Goal: Task Accomplishment & Management: Use online tool/utility

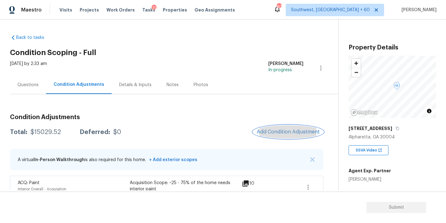
click at [290, 128] on button "Add Condition Adjustment" at bounding box center [288, 131] width 70 height 13
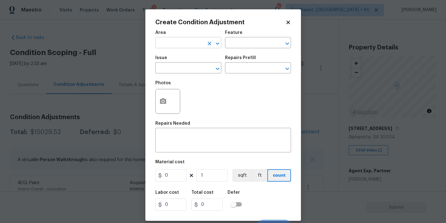
click at [190, 42] on input "text" at bounding box center [179, 44] width 49 height 10
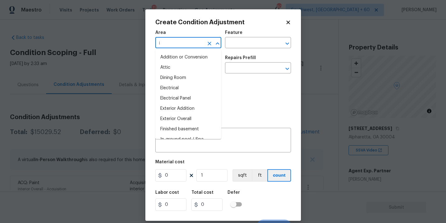
type input "in"
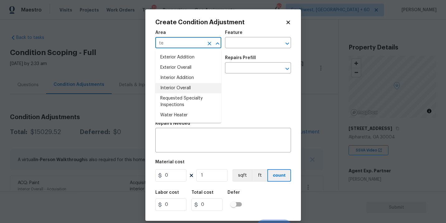
click at [181, 84] on li "Interior Overall" at bounding box center [188, 88] width 66 height 10
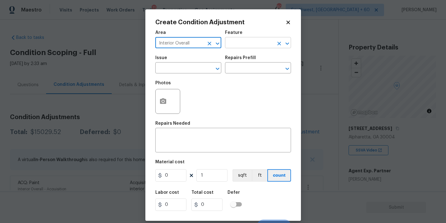
type input "Interior Overall"
click at [257, 44] on input "text" at bounding box center [249, 44] width 49 height 10
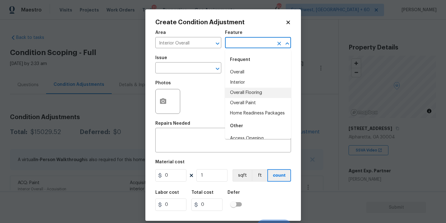
click at [253, 92] on li "Overall Flooring" at bounding box center [258, 93] width 66 height 10
type input "Overall Flooring"
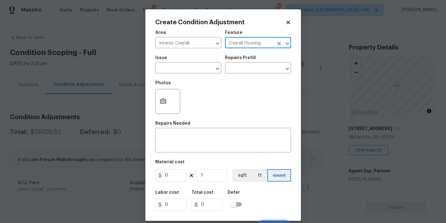
click at [196, 82] on div "Photos" at bounding box center [223, 97] width 136 height 40
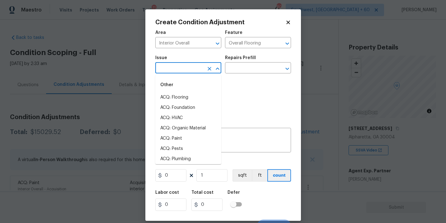
drag, startPoint x: 191, startPoint y: 64, endPoint x: 190, endPoint y: 70, distance: 6.3
click at [191, 64] on input "text" at bounding box center [179, 69] width 49 height 10
click at [192, 100] on li "ACQ: Flooring" at bounding box center [188, 97] width 66 height 10
type input "ACQ: Flooring"
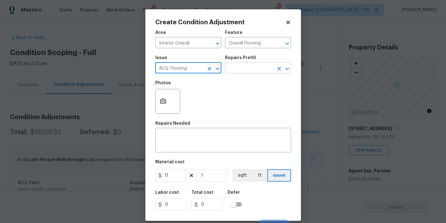
click at [255, 71] on input "text" at bounding box center [249, 69] width 49 height 10
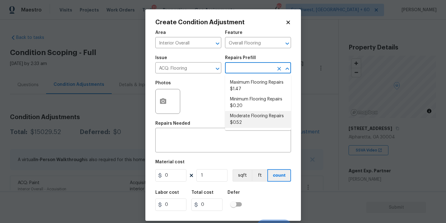
click at [251, 118] on li "Moderate Flooring Repairs $0.52" at bounding box center [258, 119] width 66 height 17
type input "Acquisition"
type textarea "Acquisition Scope: Moderate flooring repairs"
type input "0.52"
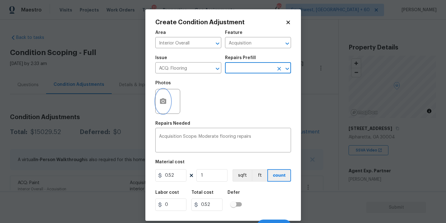
click at [164, 107] on button "button" at bounding box center [163, 101] width 15 height 24
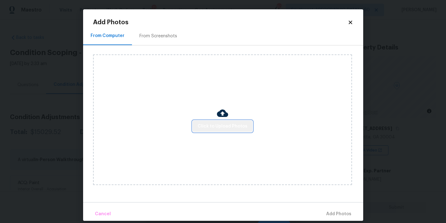
click at [226, 122] on button "Click to Upload Photos" at bounding box center [223, 127] width 60 height 12
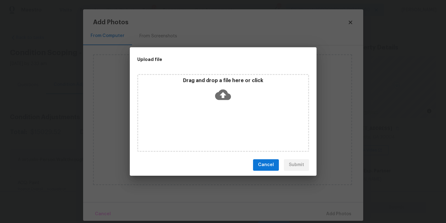
click at [227, 102] on icon at bounding box center [223, 95] width 16 height 16
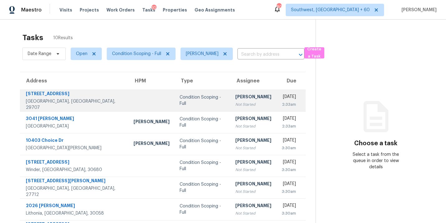
scroll to position [21, 0]
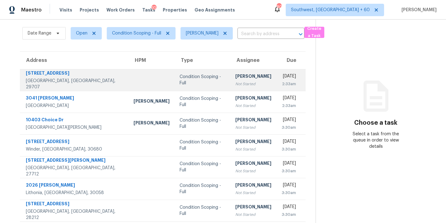
click at [235, 82] on div "Not Started" at bounding box center [253, 84] width 36 height 6
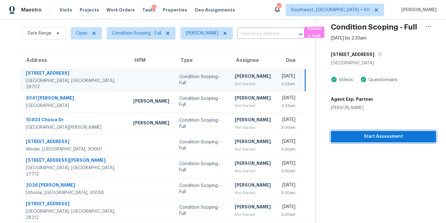
click at [387, 140] on span "Start Assessment" at bounding box center [383, 137] width 95 height 8
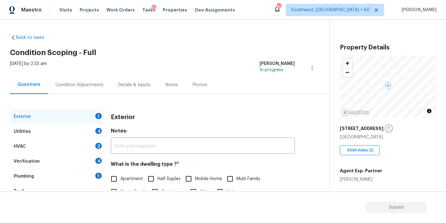
click at [390, 129] on icon "button" at bounding box center [389, 129] width 4 height 4
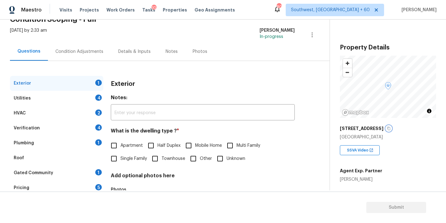
scroll to position [46, 0]
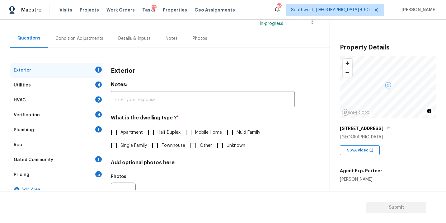
click at [126, 150] on label "Single Family" at bounding box center [127, 145] width 40 height 13
click at [120, 150] on input "Single Family" at bounding box center [113, 145] width 13 height 13
checkbox input "true"
click at [62, 87] on div "Utilities 4" at bounding box center [56, 85] width 93 height 15
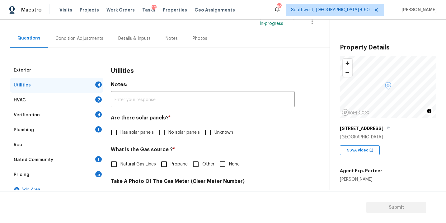
scroll to position [86, 0]
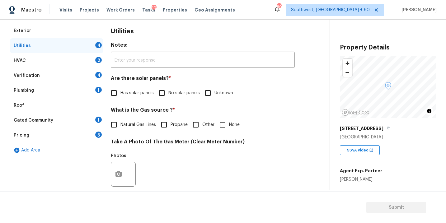
click at [158, 93] on input "No solar panels" at bounding box center [161, 93] width 13 height 13
checkbox input "true"
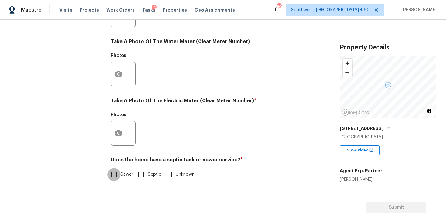
click at [118, 170] on input "Sewer" at bounding box center [113, 174] width 13 height 13
checkbox input "true"
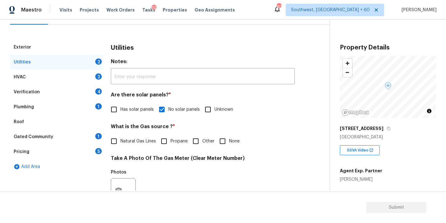
click at [53, 107] on div "Plumbing 1" at bounding box center [56, 107] width 93 height 15
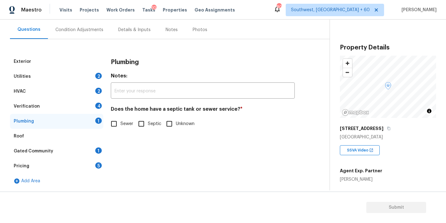
click at [118, 123] on input "Sewer" at bounding box center [113, 123] width 13 height 13
checkbox input "true"
click at [69, 150] on div "Gated Community 1" at bounding box center [56, 151] width 93 height 15
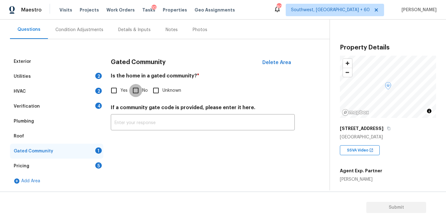
click at [139, 91] on input "No" at bounding box center [135, 90] width 13 height 13
checkbox input "true"
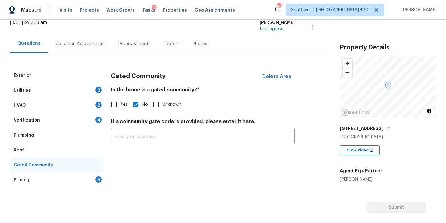
scroll to position [29, 0]
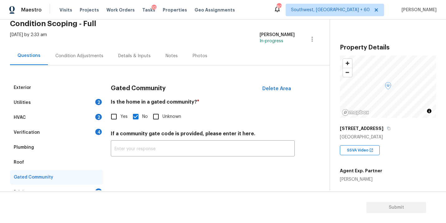
click at [89, 59] on div "Condition Adjustments" at bounding box center [79, 56] width 48 height 6
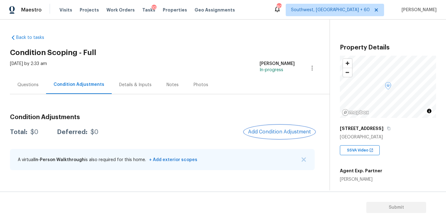
click at [270, 129] on button "Add Condition Adjustment" at bounding box center [279, 131] width 70 height 13
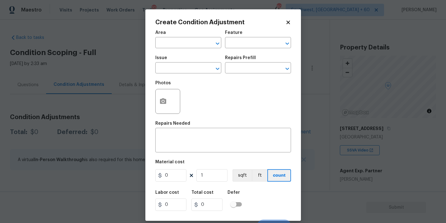
click at [194, 57] on div "Issue" at bounding box center [188, 60] width 66 height 8
click at [195, 49] on span "Area ​" at bounding box center [188, 39] width 66 height 25
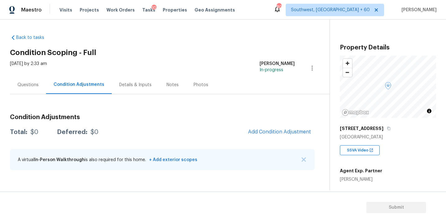
click at [377, 134] on body "Maestro Visits Projects Work Orders Tasks 10 Properties Geo Assignments 809 Sou…" at bounding box center [223, 111] width 446 height 223
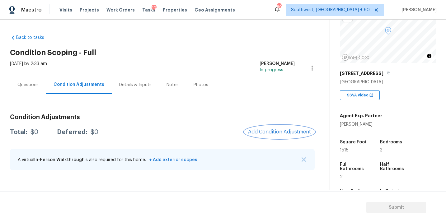
scroll to position [106, 0]
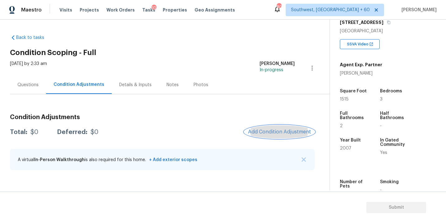
click at [267, 131] on span "Add Condition Adjustment" at bounding box center [279, 132] width 63 height 6
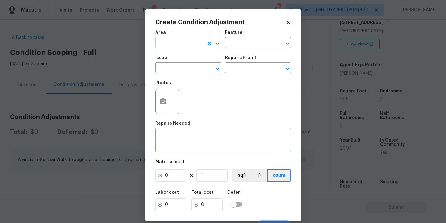
click at [175, 42] on input "text" at bounding box center [179, 44] width 49 height 10
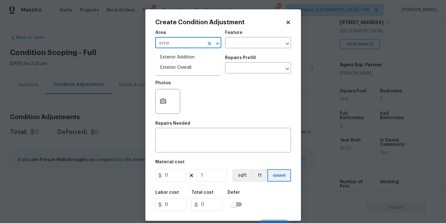
drag, startPoint x: 175, startPoint y: 42, endPoint x: 180, endPoint y: 60, distance: 19.0
click at [175, 45] on input "exter" at bounding box center [179, 44] width 49 height 10
click at [181, 69] on li "Exterior Overall" at bounding box center [188, 68] width 66 height 10
type input "Exterior Overall"
click at [226, 51] on div "Area Exterior Overall ​ Feature ​" at bounding box center [223, 39] width 136 height 25
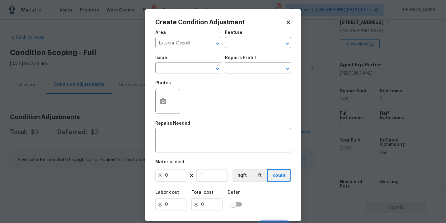
click at [251, 38] on div "Feature" at bounding box center [258, 35] width 66 height 8
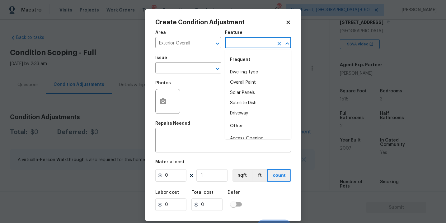
click at [243, 46] on input "text" at bounding box center [249, 44] width 49 height 10
click at [248, 70] on li "Siding" at bounding box center [258, 72] width 66 height 10
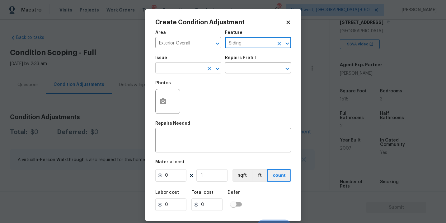
type input "Siding"
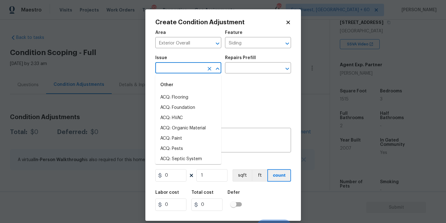
click at [193, 70] on input "text" at bounding box center [179, 69] width 49 height 10
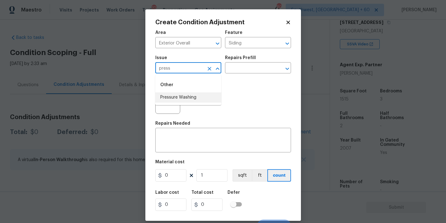
click at [193, 94] on li "Pressure Washing" at bounding box center [188, 97] width 66 height 10
type input "Pressure Washing"
click at [248, 67] on input "text" at bounding box center [249, 69] width 49 height 10
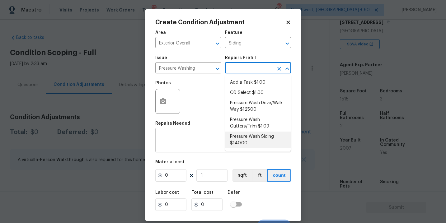
click at [248, 138] on li "Pressure Wash Siding $140.00" at bounding box center [258, 140] width 66 height 17
type textarea "Protect areas as needed for pressure washing. Pressure wash the siding on the h…"
type input "140"
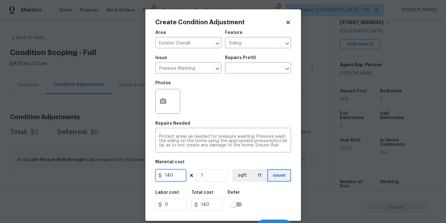
drag, startPoint x: 175, startPoint y: 176, endPoint x: 144, endPoint y: 172, distance: 30.7
click at [144, 172] on div "Create Condition Adjustment Area Exterior Overall ​ Feature Siding ​ Issue Pres…" at bounding box center [223, 111] width 446 height 223
type input "200"
click at [159, 105] on button "button" at bounding box center [163, 101] width 15 height 24
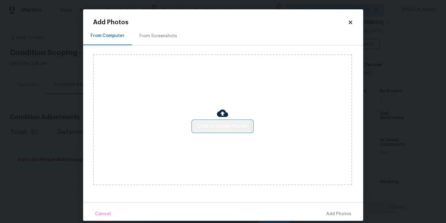
click at [204, 125] on span "Click to Upload Photos" at bounding box center [223, 127] width 50 height 8
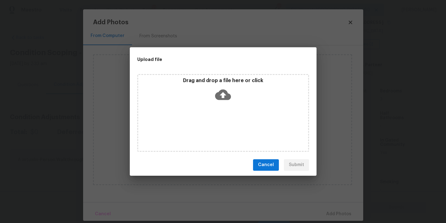
click at [218, 107] on div "Drag and drop a file here or click" at bounding box center [223, 113] width 172 height 78
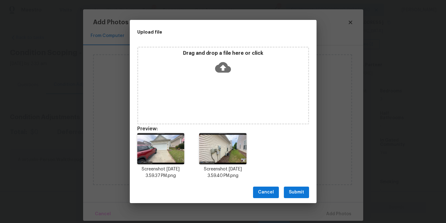
click at [296, 195] on span "Submit" at bounding box center [296, 193] width 15 height 8
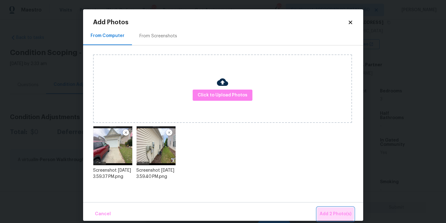
click at [328, 208] on button "Add 2 Photo(s)" at bounding box center [335, 214] width 37 height 13
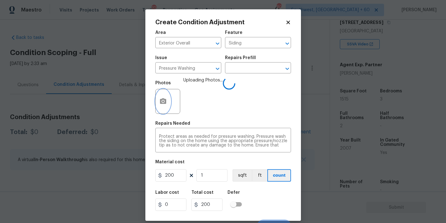
scroll to position [9, 0]
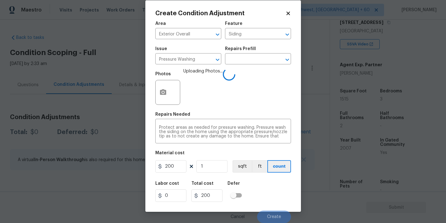
click at [265, 188] on div "Labor cost 0 Total cost 200 Defer" at bounding box center [223, 192] width 136 height 28
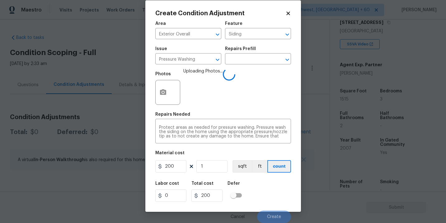
click at [265, 188] on div "Labor cost 0 Total cost 200 Defer" at bounding box center [223, 192] width 136 height 28
click at [269, 199] on div "Labor cost 0 Total cost 200 Defer" at bounding box center [223, 192] width 136 height 28
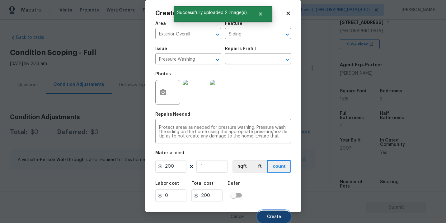
click at [274, 221] on button "Create" at bounding box center [274, 217] width 34 height 12
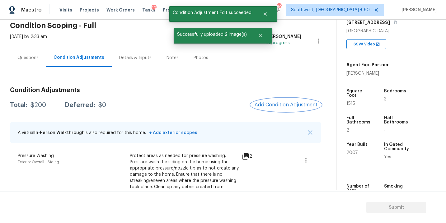
scroll to position [38, 0]
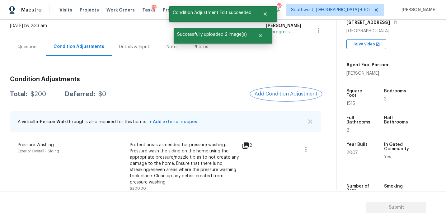
click at [286, 91] on span "Add Condition Adjustment" at bounding box center [286, 94] width 63 height 6
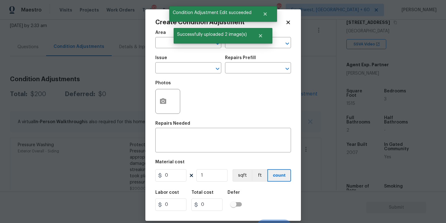
click at [218, 79] on div "Photos" at bounding box center [223, 97] width 136 height 40
click at [167, 40] on input "text" at bounding box center [179, 44] width 49 height 10
click at [181, 67] on li "Exterior Overall" at bounding box center [188, 68] width 66 height 10
type input "Exterior Overall"
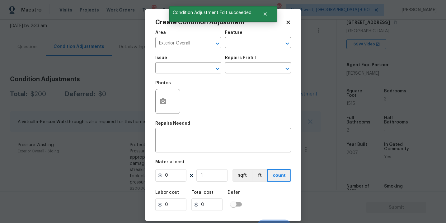
click at [227, 51] on div "Area Exterior Overall ​ Feature ​" at bounding box center [223, 39] width 136 height 25
click at [241, 46] on input "text" at bounding box center [249, 44] width 49 height 10
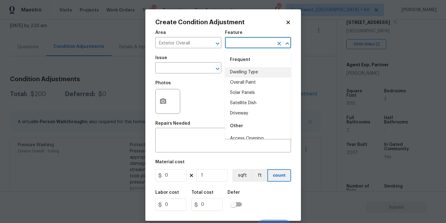
click at [249, 43] on input "text" at bounding box center [249, 44] width 49 height 10
click at [253, 78] on li "Landscaping Packages" at bounding box center [258, 83] width 66 height 10
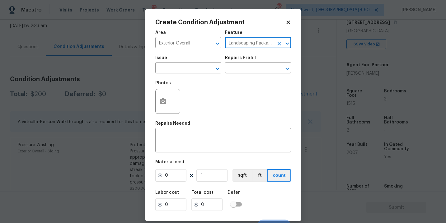
type input "Landscaping Packages"
click at [210, 75] on span "Issue ​" at bounding box center [188, 64] width 66 height 25
click at [194, 70] on input "text" at bounding box center [179, 69] width 49 height 10
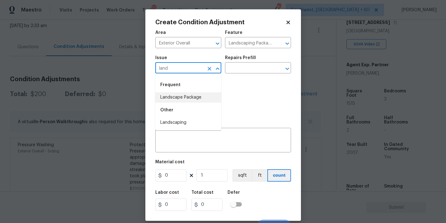
click at [190, 100] on li "Landscape Package" at bounding box center [188, 97] width 66 height 10
type input "Landscape Package"
click at [224, 77] on div "Issue Landscape Package ​ Repairs Prefill ​" at bounding box center [223, 64] width 136 height 25
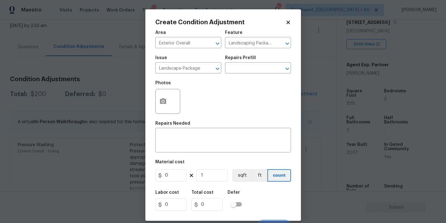
click at [238, 74] on div "Issue Landscape Package ​ Repairs Prefill ​" at bounding box center [223, 64] width 136 height 25
click at [250, 70] on input "text" at bounding box center [249, 69] width 49 height 10
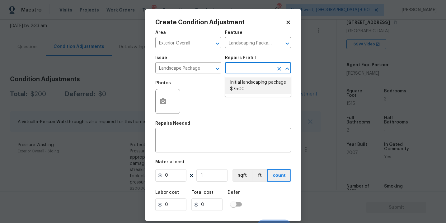
click at [250, 88] on li "Initial landscaping package $75.00" at bounding box center [258, 86] width 66 height 17
type input "Home Readiness Packages"
type textarea "Mowing of grass up to 6" in height. Mow, edge along driveways & sidewalks, trim…"
type input "75"
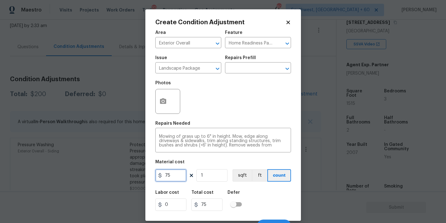
drag, startPoint x: 164, startPoint y: 175, endPoint x: 115, endPoint y: 178, distance: 49.0
click at [115, 178] on div "Create Condition Adjustment Area Exterior Overall ​ Feature Home Readiness Pack…" at bounding box center [223, 111] width 446 height 223
type input "300"
click at [163, 108] on button "button" at bounding box center [163, 101] width 15 height 24
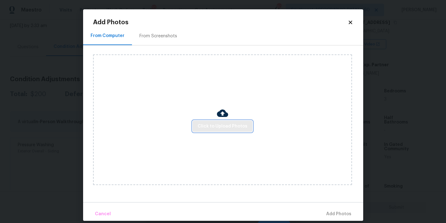
drag, startPoint x: 163, startPoint y: 108, endPoint x: 210, endPoint y: 122, distance: 49.2
click at [210, 122] on button "Click to Upload Photos" at bounding box center [223, 127] width 60 height 12
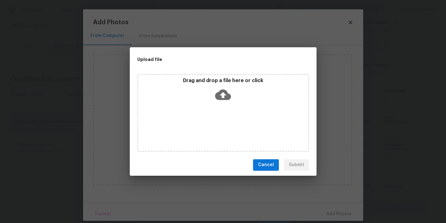
click at [223, 96] on icon at bounding box center [223, 95] width 16 height 16
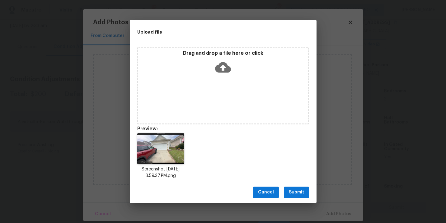
click at [295, 195] on span "Submit" at bounding box center [296, 193] width 15 height 8
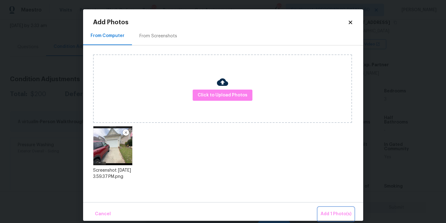
click at [323, 211] on span "Add 1 Photo(s)" at bounding box center [336, 214] width 31 height 8
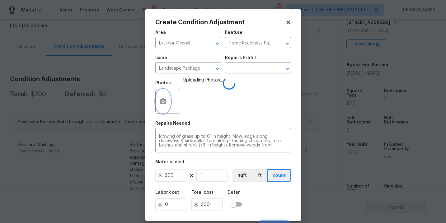
scroll to position [9, 0]
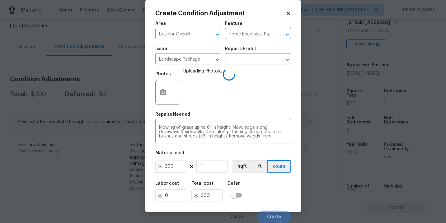
click at [285, 198] on div "Labor cost 0 Total cost 300 Defer" at bounding box center [223, 192] width 136 height 28
click at [274, 201] on div "Labor cost 0 Total cost 300 Defer" at bounding box center [223, 192] width 136 height 28
click at [272, 209] on div "Cancel Create" at bounding box center [223, 214] width 136 height 17
click at [271, 213] on button "Create" at bounding box center [274, 217] width 34 height 12
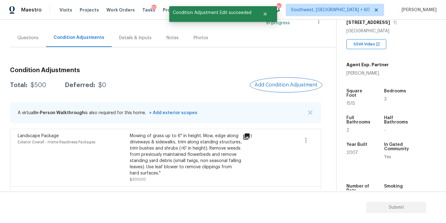
scroll to position [48, 0]
click at [278, 81] on button "Add Condition Adjustment" at bounding box center [286, 84] width 70 height 13
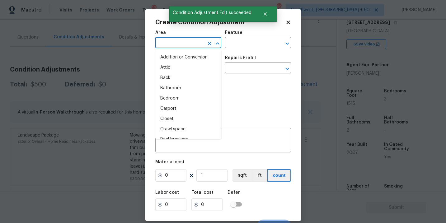
click at [185, 41] on input "text" at bounding box center [179, 44] width 49 height 10
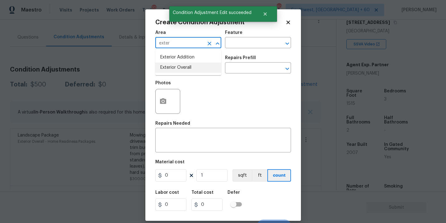
click at [186, 63] on li "Exterior Overall" at bounding box center [188, 68] width 66 height 10
type input "Exterior Overall"
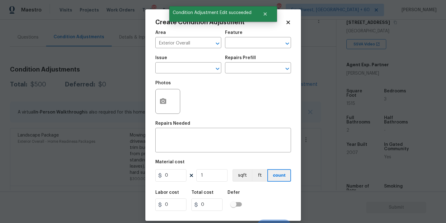
click at [186, 63] on div "Issue" at bounding box center [188, 60] width 66 height 8
click at [184, 66] on input "text" at bounding box center [179, 69] width 49 height 10
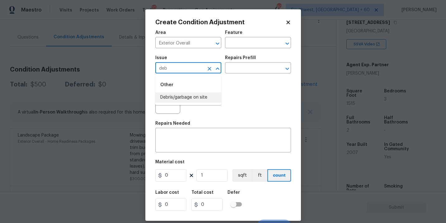
click at [184, 93] on li "Debris/garbage on site" at bounding box center [188, 97] width 66 height 10
type input "Debris/garbage on site"
click at [237, 61] on div "Repairs Prefill" at bounding box center [258, 60] width 66 height 8
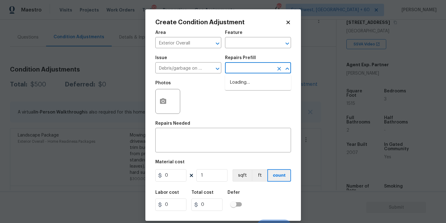
click at [237, 65] on input "text" at bounding box center [249, 69] width 49 height 10
drag, startPoint x: 237, startPoint y: 65, endPoint x: 237, endPoint y: 74, distance: 9.0
click at [237, 69] on input "text" at bounding box center [249, 69] width 49 height 10
click at [243, 69] on input "text" at bounding box center [249, 69] width 49 height 10
click at [246, 86] on li "Remove debris/garbage $100.00" at bounding box center [258, 86] width 66 height 17
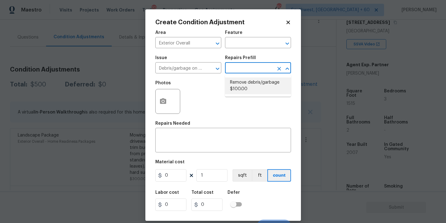
type textarea "Remove, haul off, and properly dispose of any debris left by seller to offsite …"
type input "100"
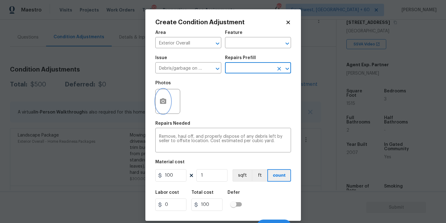
click at [169, 104] on button "button" at bounding box center [163, 101] width 15 height 24
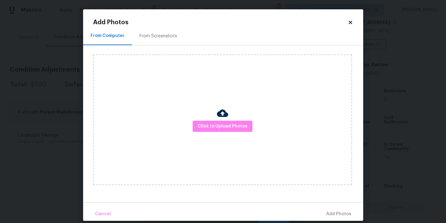
click at [204, 115] on div "Click to Upload Photos" at bounding box center [222, 119] width 259 height 131
click at [214, 124] on span "Click to Upload Photos" at bounding box center [223, 127] width 50 height 8
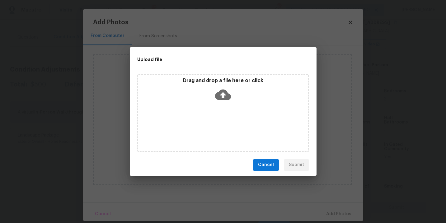
drag, startPoint x: 214, startPoint y: 124, endPoint x: 225, endPoint y: 94, distance: 31.0
click at [225, 94] on icon at bounding box center [223, 95] width 16 height 16
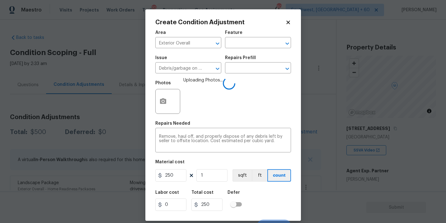
scroll to position [9, 0]
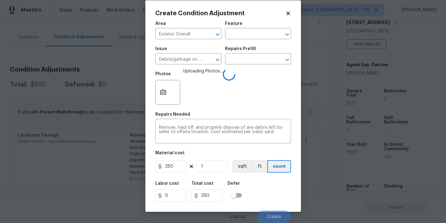
click at [264, 195] on div "Labor cost 0 Total cost 250 Defer" at bounding box center [223, 192] width 136 height 28
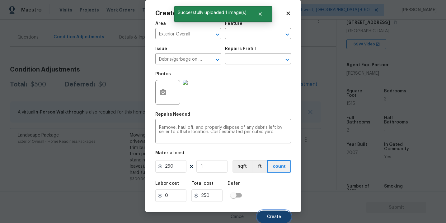
click at [272, 212] on button "Create" at bounding box center [274, 217] width 34 height 12
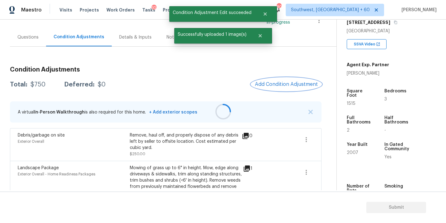
scroll to position [0, 0]
click at [280, 82] on span "Add Condition Adjustment" at bounding box center [286, 85] width 63 height 6
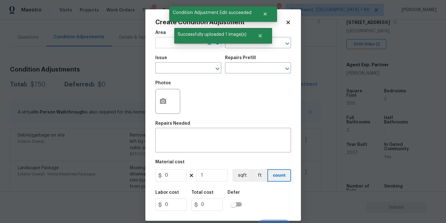
click at [168, 45] on input "text" at bounding box center [179, 44] width 49 height 10
click at [173, 68] on li "Interior Overall" at bounding box center [188, 68] width 66 height 10
type input "Interior Overall"
click at [239, 45] on input "text" at bounding box center [249, 44] width 49 height 10
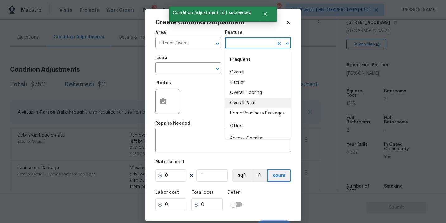
click at [248, 105] on li "Overall Paint" at bounding box center [258, 103] width 66 height 10
type input "Overall Paint"
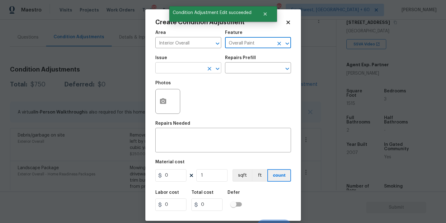
click at [188, 71] on input "text" at bounding box center [179, 69] width 49 height 10
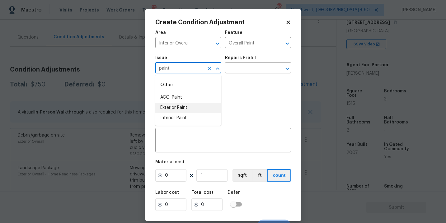
click at [183, 98] on li "ACQ: Paint" at bounding box center [188, 97] width 66 height 10
type input "ACQ: Paint"
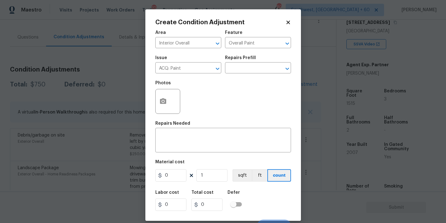
click at [251, 61] on div "Repairs Prefill" at bounding box center [258, 60] width 66 height 8
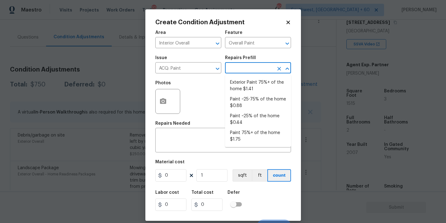
click at [251, 67] on input "text" at bounding box center [249, 69] width 49 height 10
click at [246, 135] on li "Paint 75%+ of the home $1.75" at bounding box center [258, 136] width 66 height 17
type input "Acquisition"
type textarea "Acquisition Scope: 75%+ of the home will likely require interior paint"
type input "1.75"
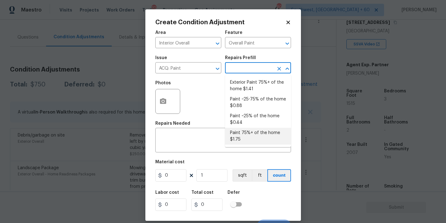
type input "1.75"
click at [252, 65] on input "text" at bounding box center [249, 69] width 49 height 10
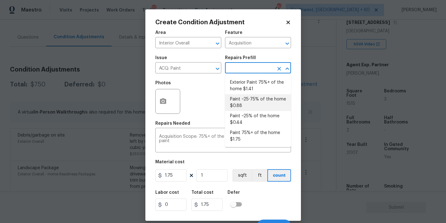
click at [246, 101] on li "Paint ~25-75% of the home $0.88" at bounding box center [258, 102] width 66 height 17
type textarea "Acquisition Scope: ~25 - 75% of the home needs interior paint"
type input "0.88"
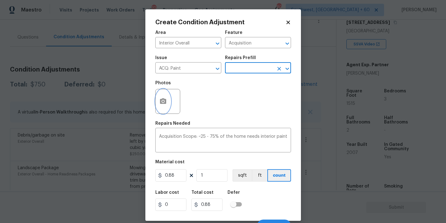
click at [163, 110] on button "button" at bounding box center [163, 101] width 15 height 24
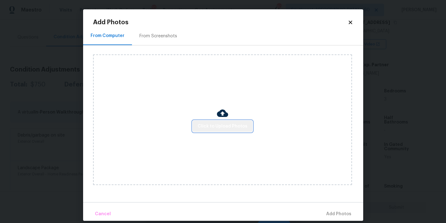
click at [230, 121] on button "Click to Upload Photos" at bounding box center [223, 127] width 60 height 12
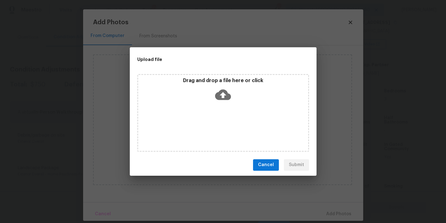
click at [227, 94] on icon at bounding box center [223, 94] width 16 height 11
